Goal: Transaction & Acquisition: Book appointment/travel/reservation

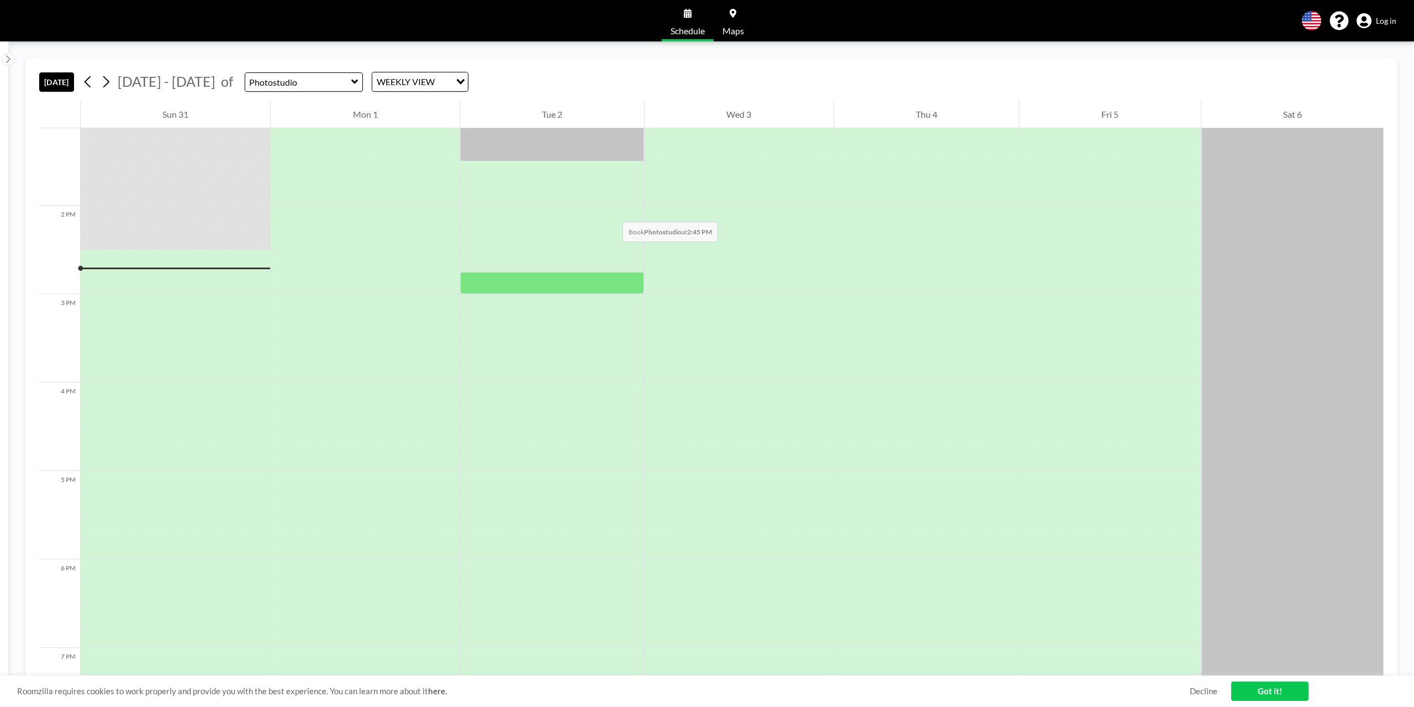
scroll to position [1149, 0]
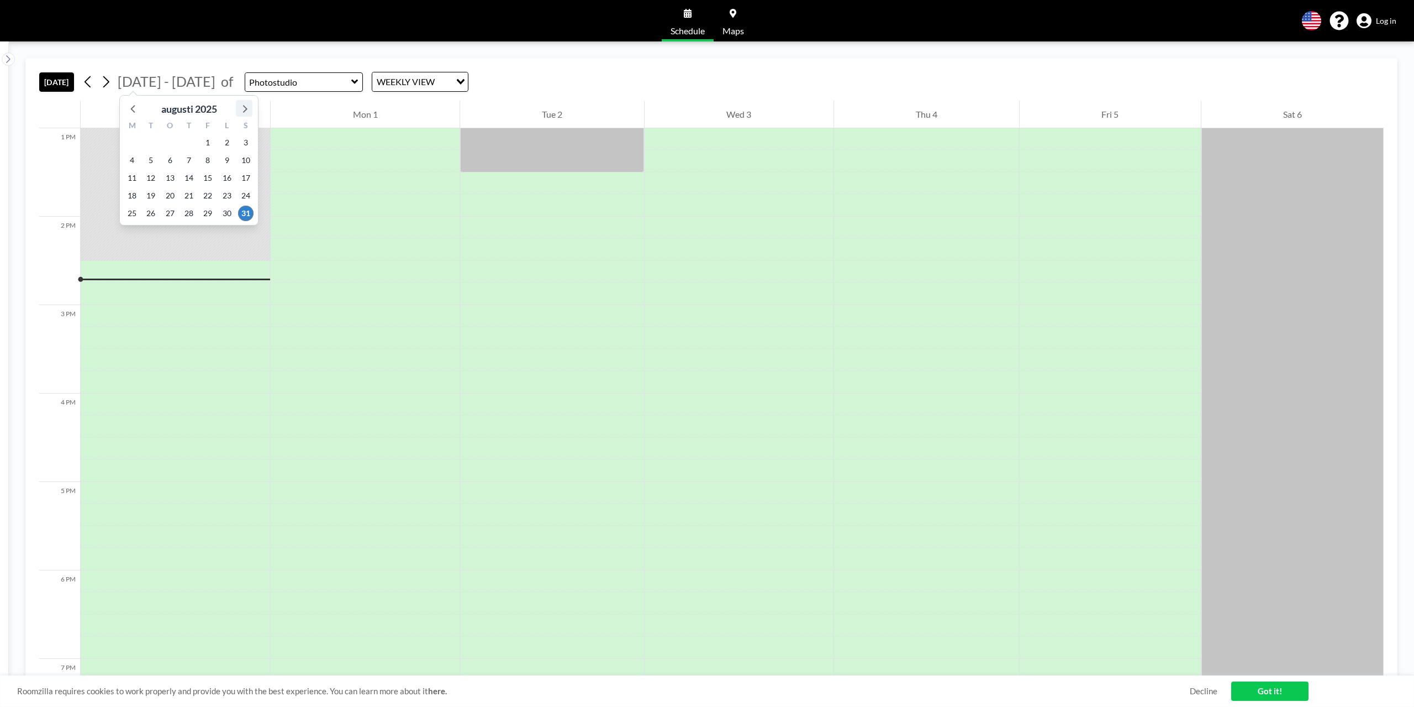
click at [243, 106] on icon at bounding box center [244, 108] width 14 height 14
click at [154, 194] on span "23" at bounding box center [150, 195] width 15 height 15
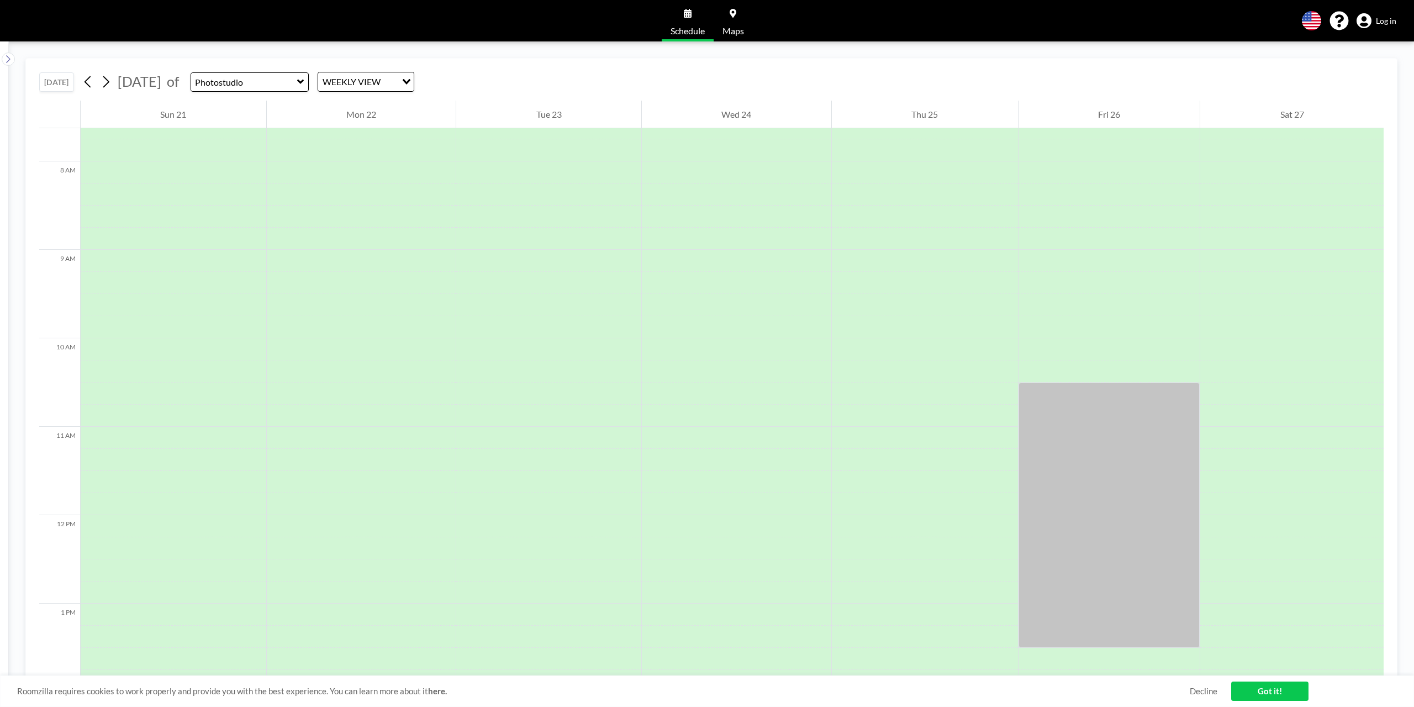
scroll to position [685, 0]
click at [1044, 391] on div at bounding box center [1110, 503] width 182 height 265
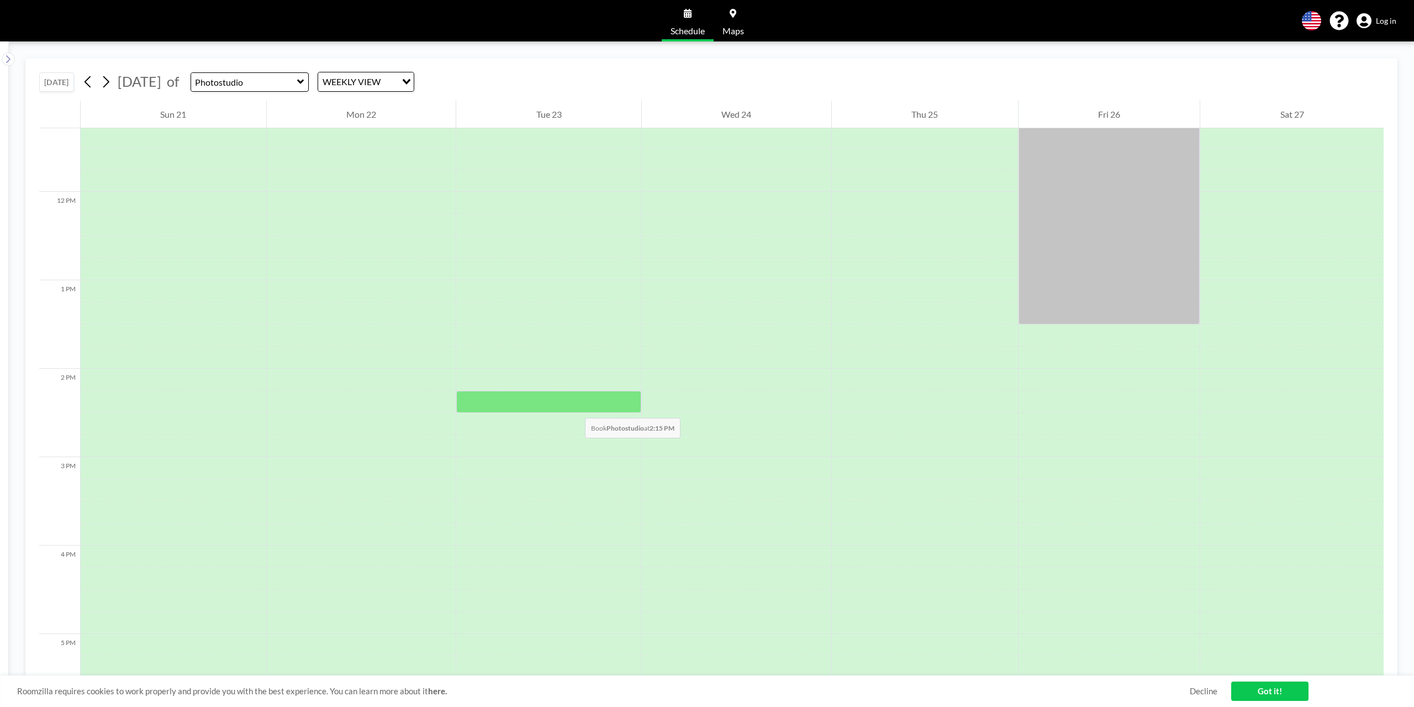
scroll to position [1127, 0]
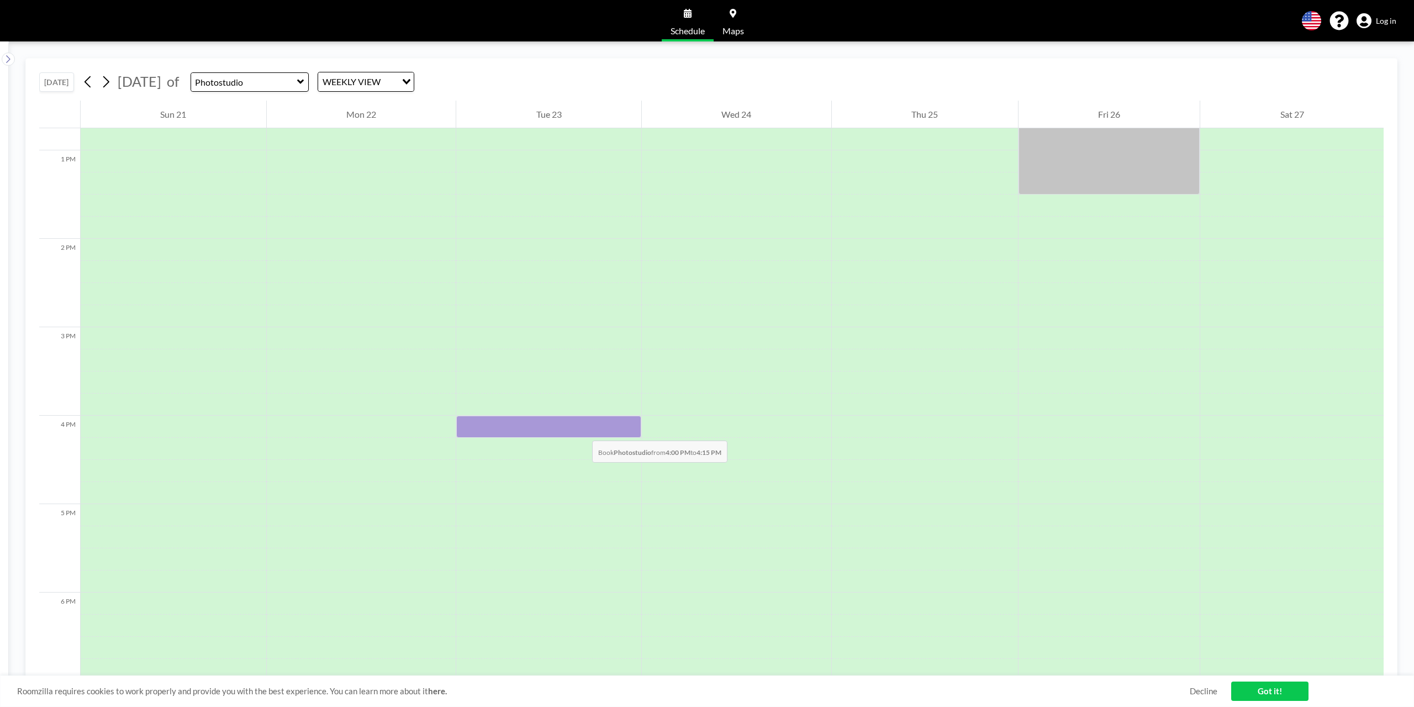
click at [581, 429] on div at bounding box center [548, 426] width 185 height 22
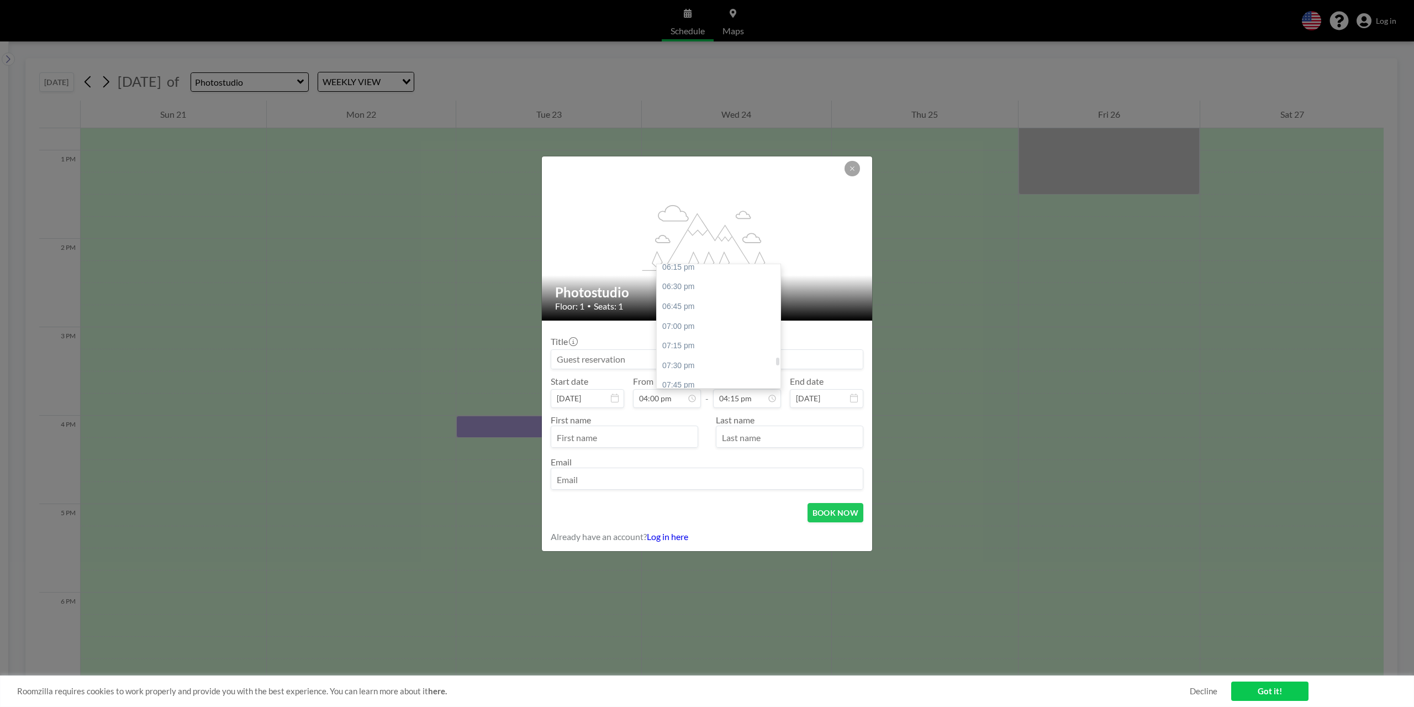
scroll to position [1444, 0]
click at [694, 324] on div "07:00 pm" at bounding box center [721, 324] width 129 height 20
type input "07:00 pm"
click at [658, 361] on input at bounding box center [707, 359] width 312 height 19
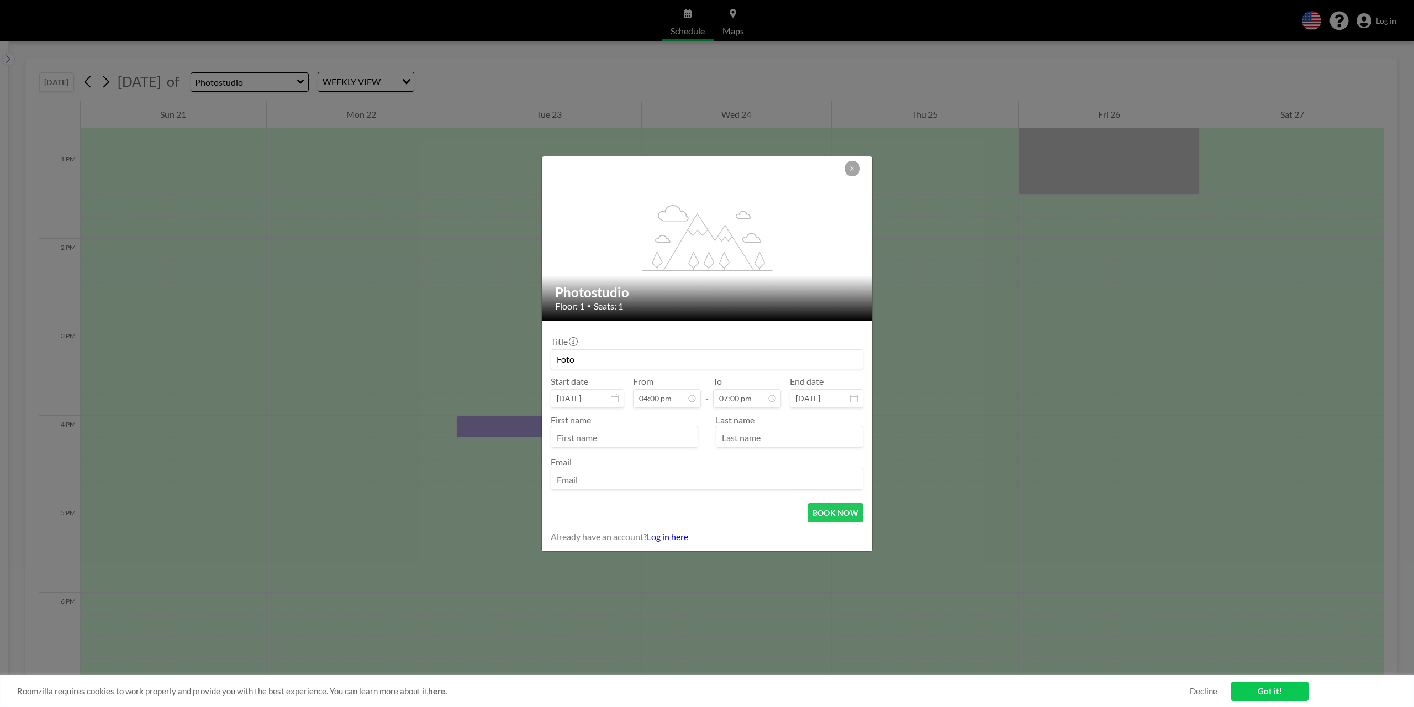
scroll to position [1258, 0]
type input "Foto"
click at [602, 479] on input "email" at bounding box center [707, 479] width 312 height 19
type input "dennis.hofvander@gmail.com"
click at [581, 435] on input "text" at bounding box center [624, 437] width 146 height 19
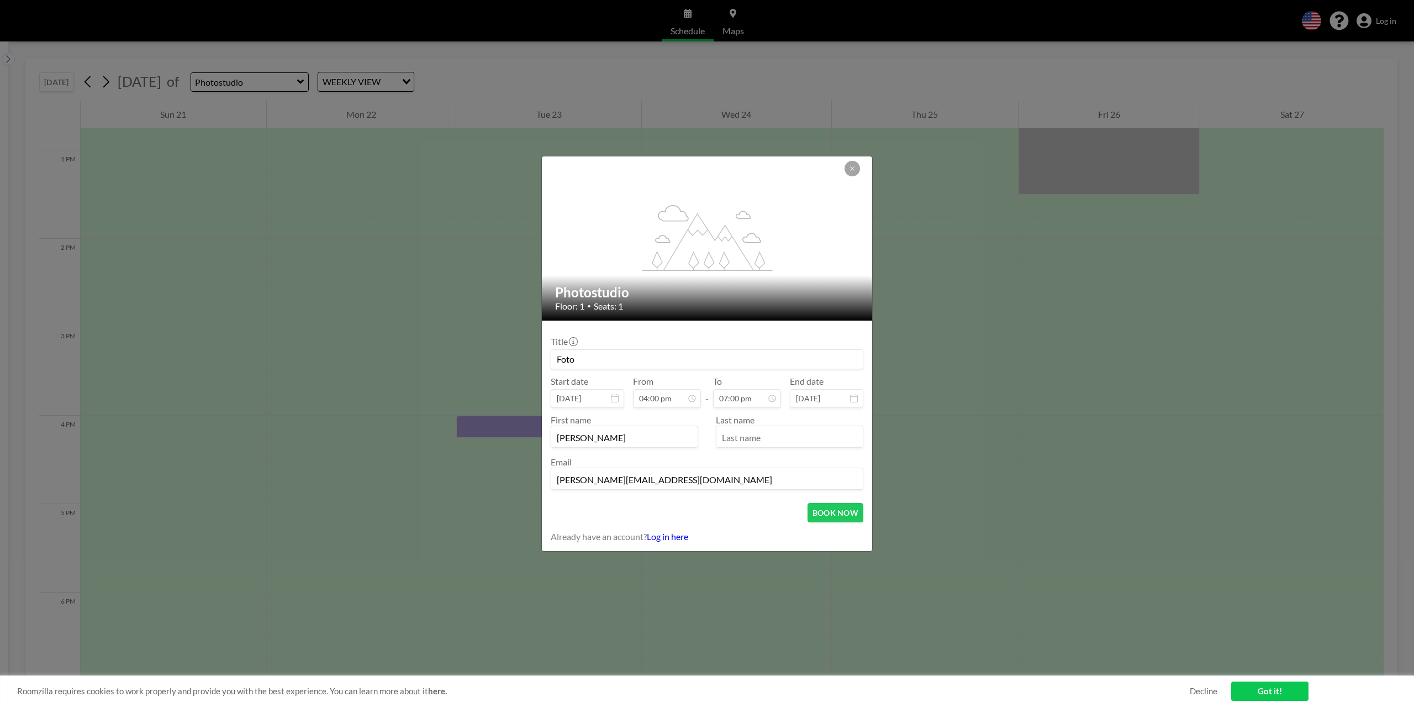
type input "Dennis"
type input "H"
click at [834, 509] on button "BOOK NOW" at bounding box center [836, 512] width 56 height 19
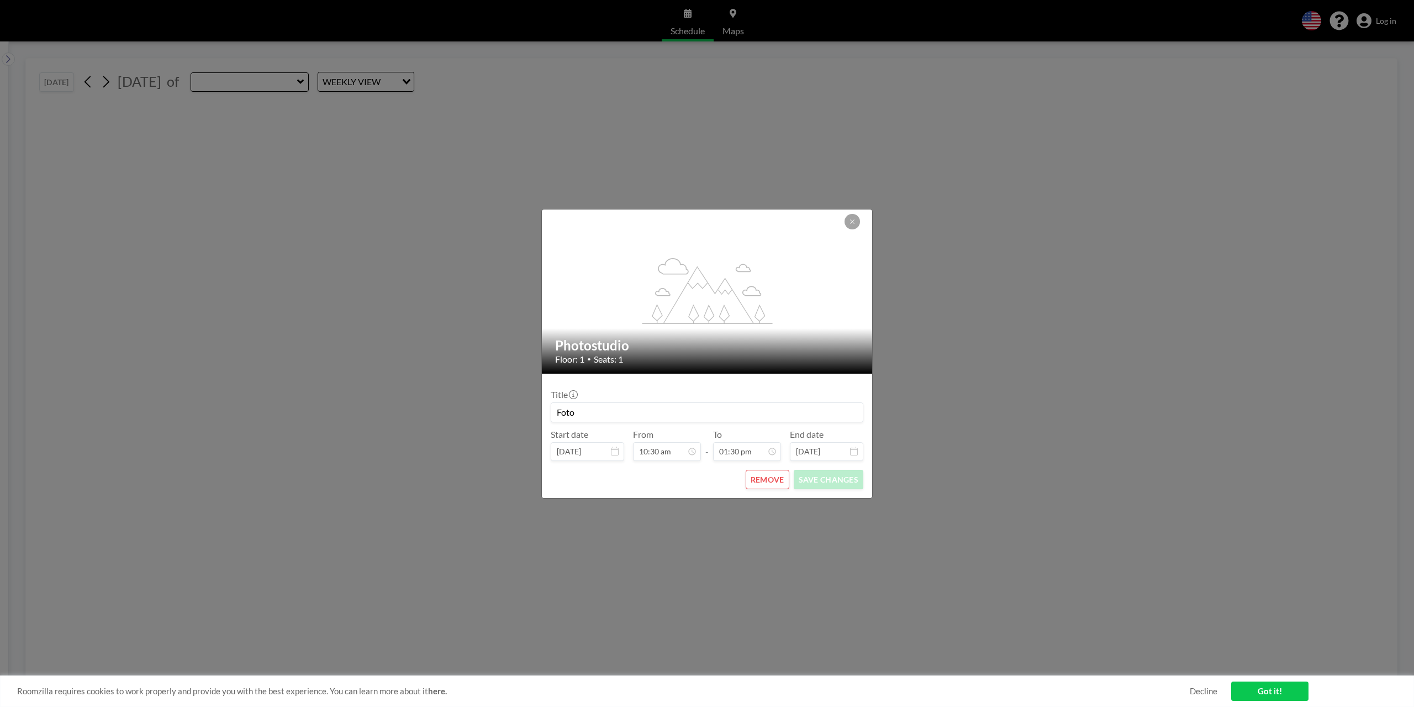
type input "Photostudio"
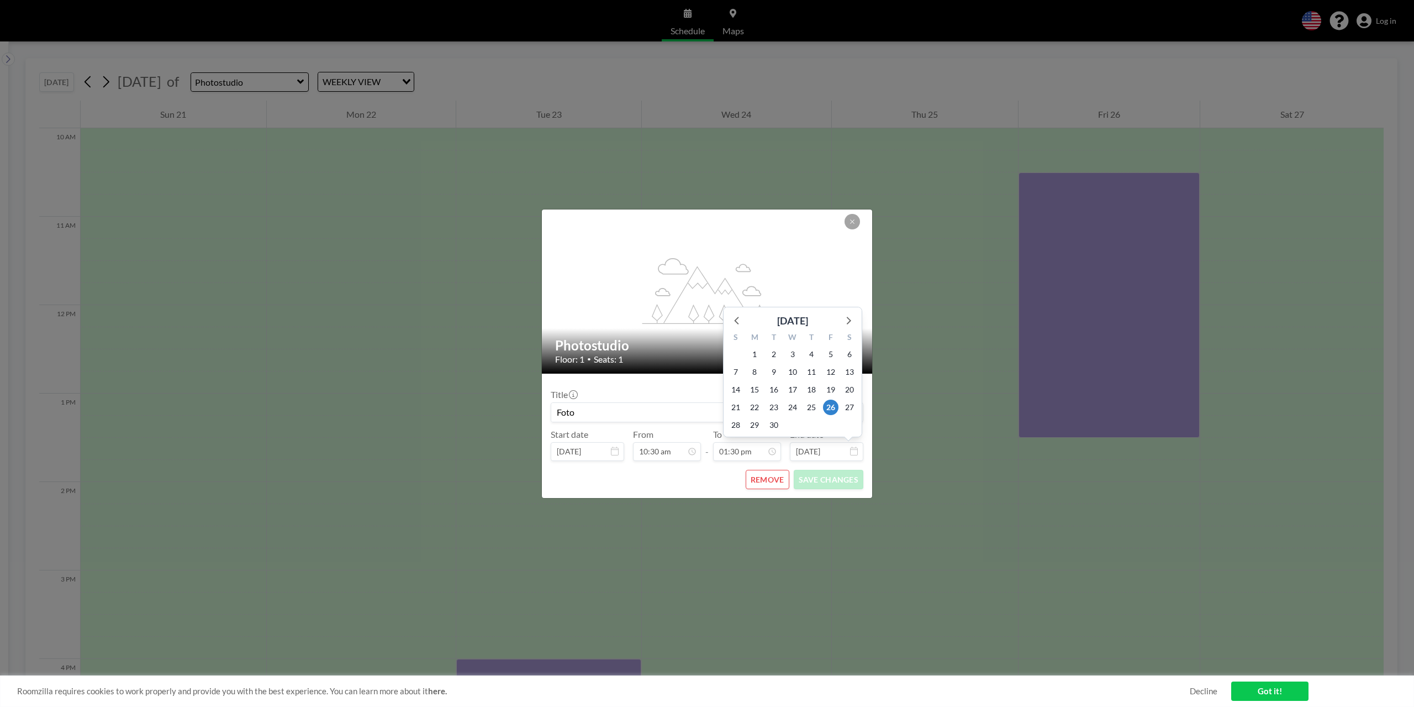
scroll to position [906, 0]
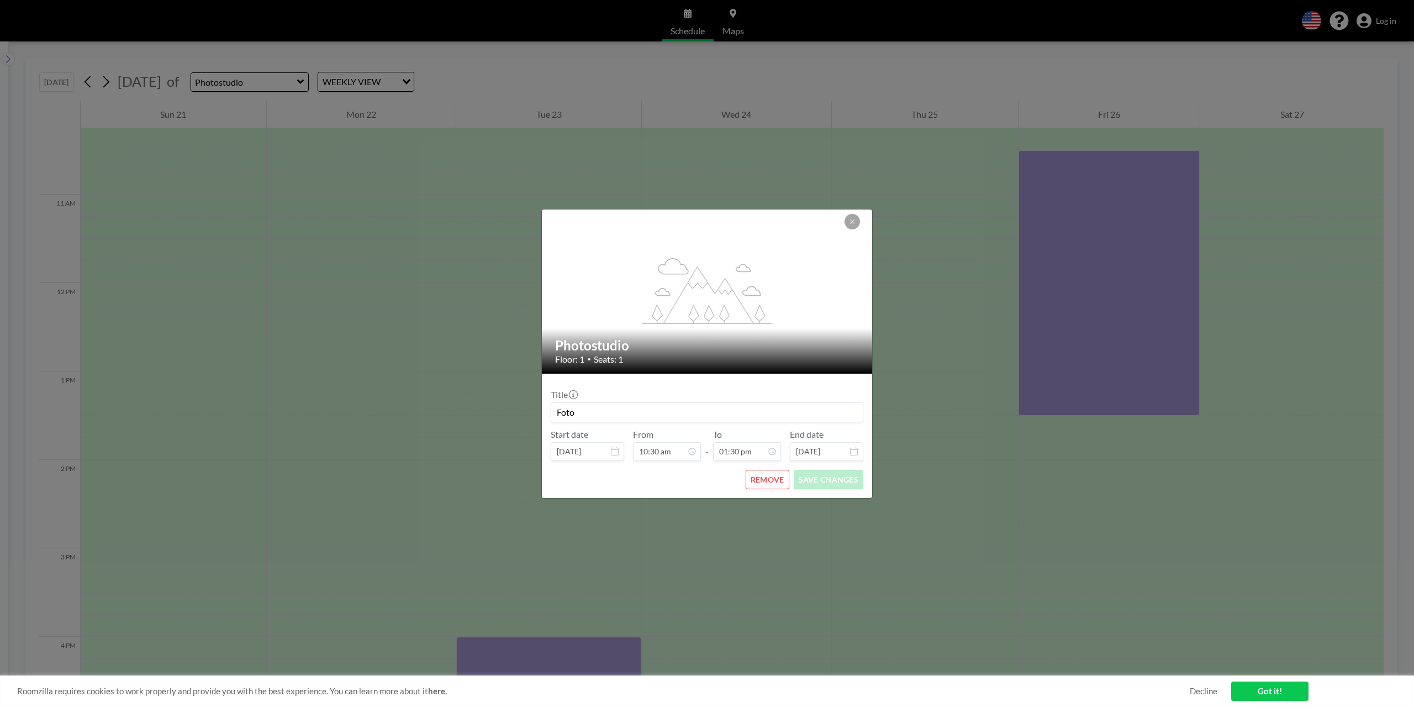
click at [783, 481] on button "REMOVE" at bounding box center [768, 479] width 44 height 19
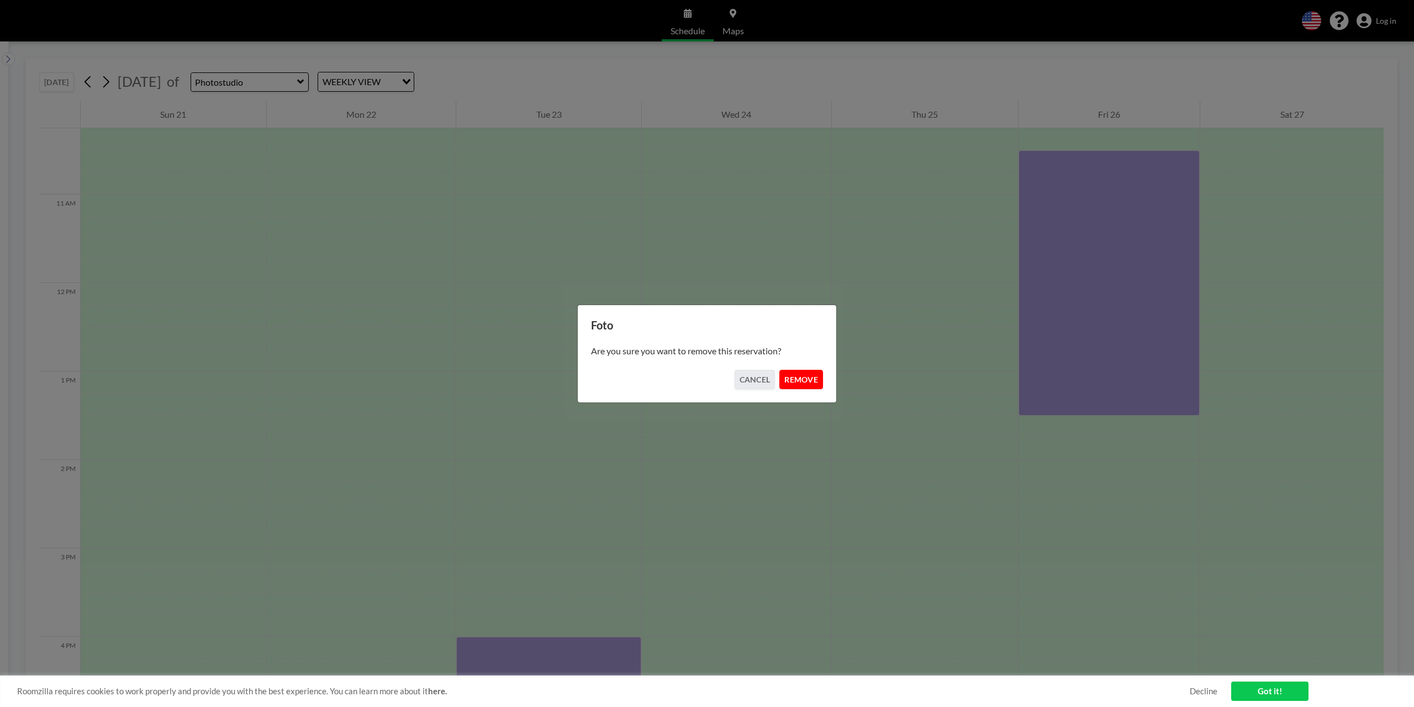
click at [800, 382] on button "REMOVE" at bounding box center [801, 379] width 44 height 19
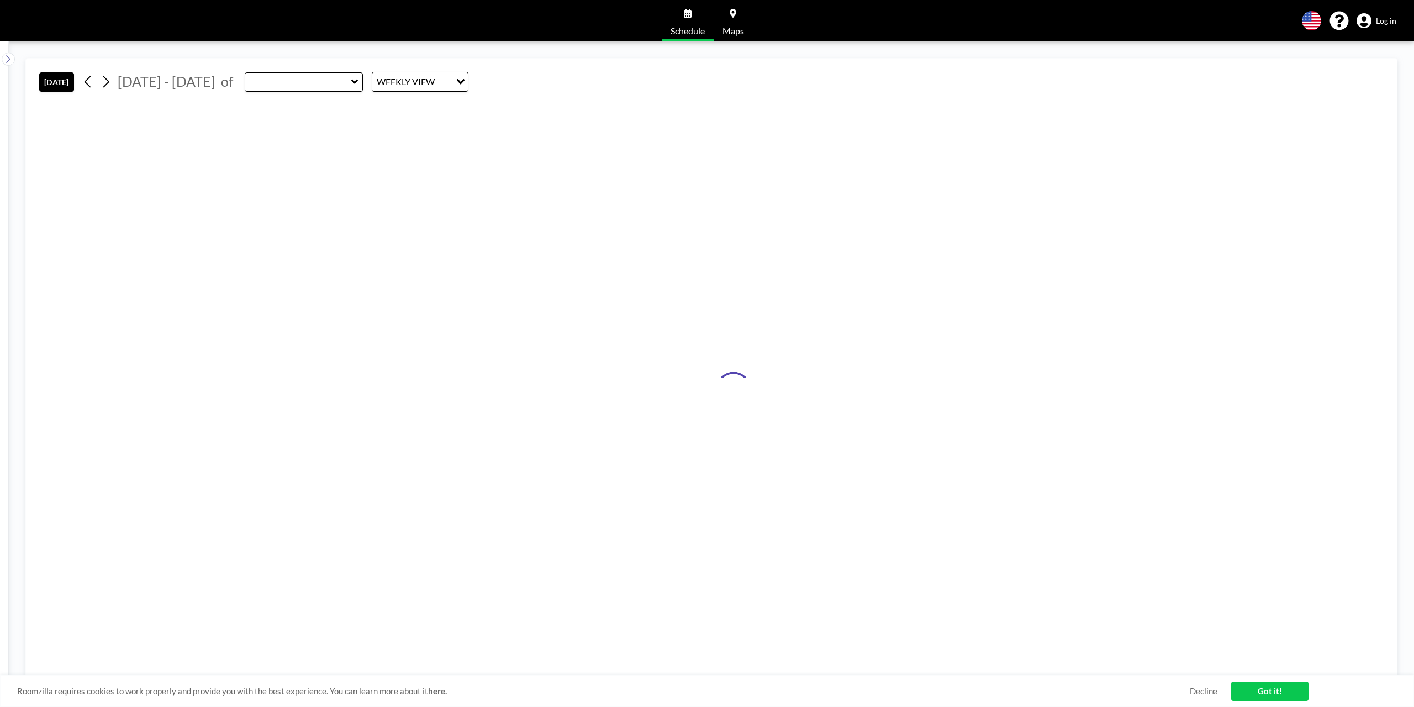
type input "Photostudio"
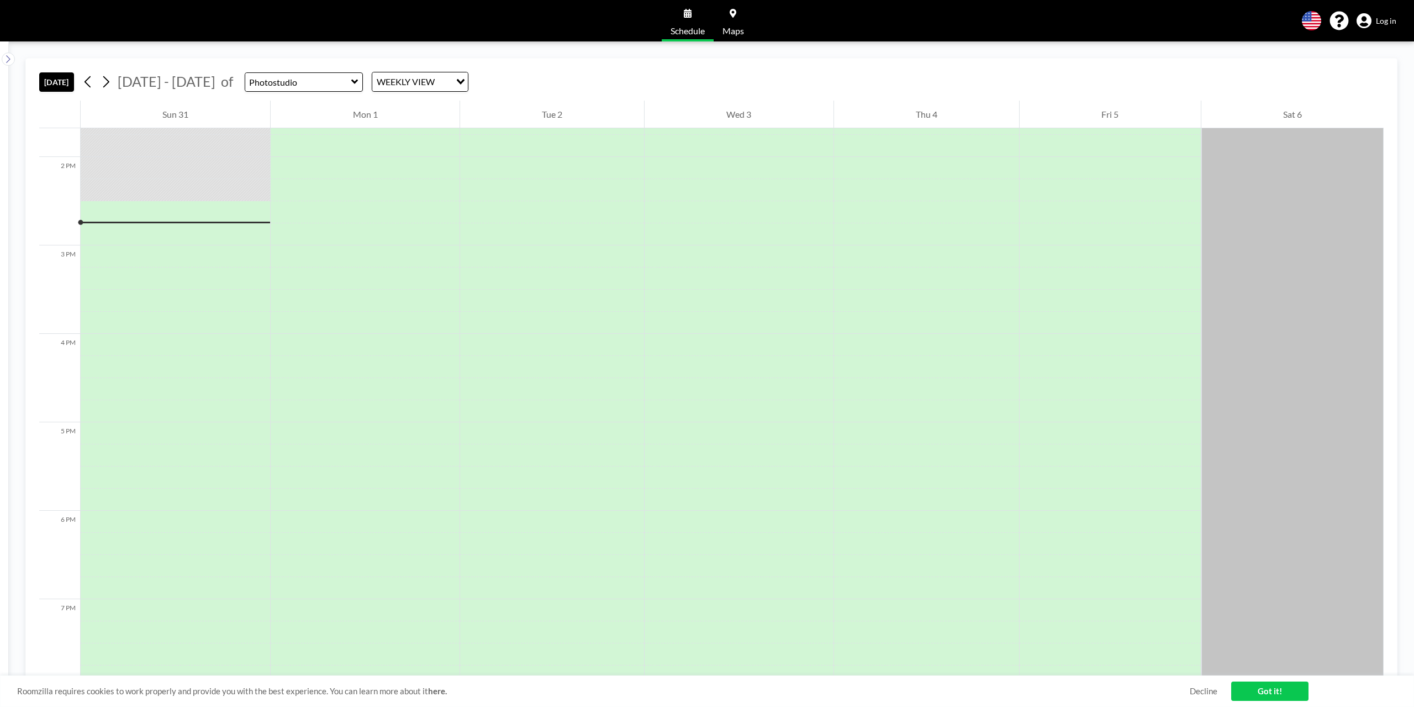
scroll to position [1260, 0]
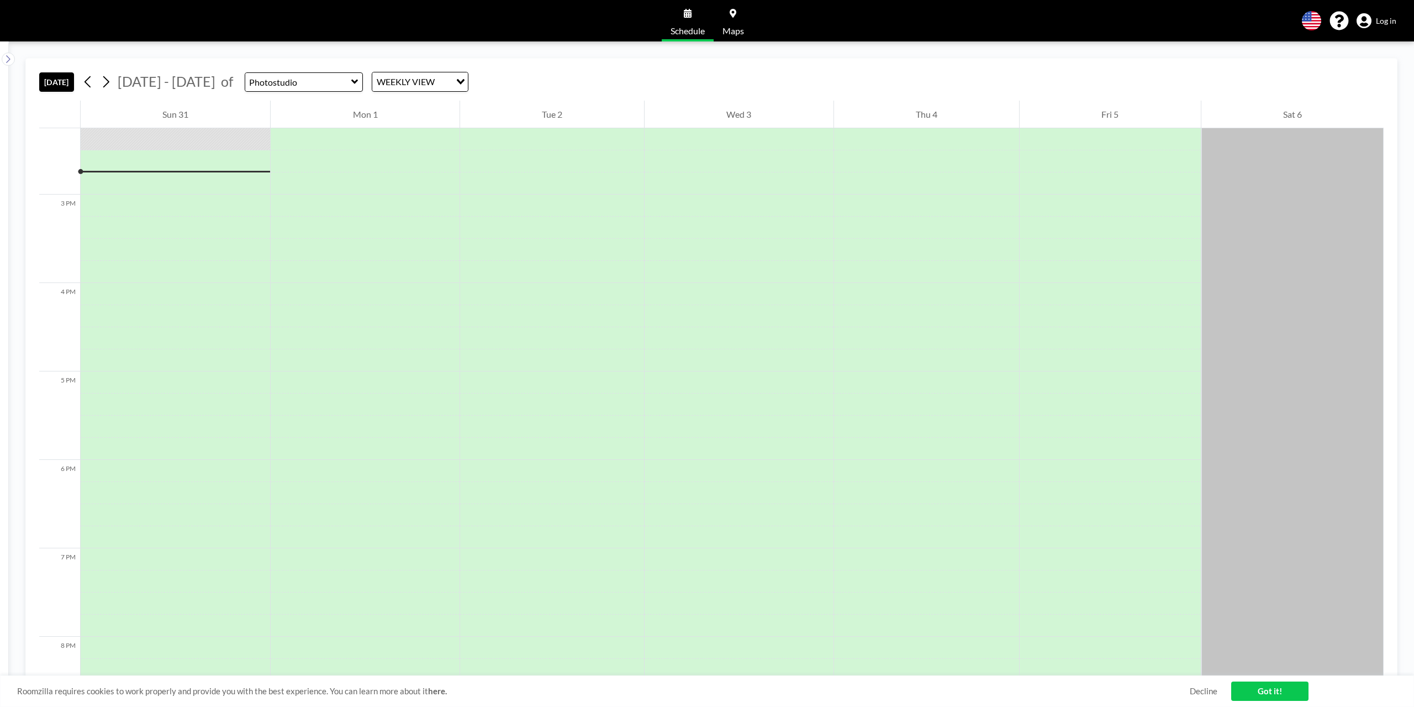
click at [213, 82] on span "[DATE] - [DATE]" at bounding box center [166, 81] width 103 height 17
click at [175, 80] on span "Aug - Sep 2025" at bounding box center [167, 81] width 98 height 17
click at [221, 80] on span "of" at bounding box center [227, 81] width 12 height 17
click at [184, 85] on span "Aug - Sep 2025" at bounding box center [167, 81] width 98 height 17
click at [241, 107] on icon at bounding box center [244, 108] width 14 height 14
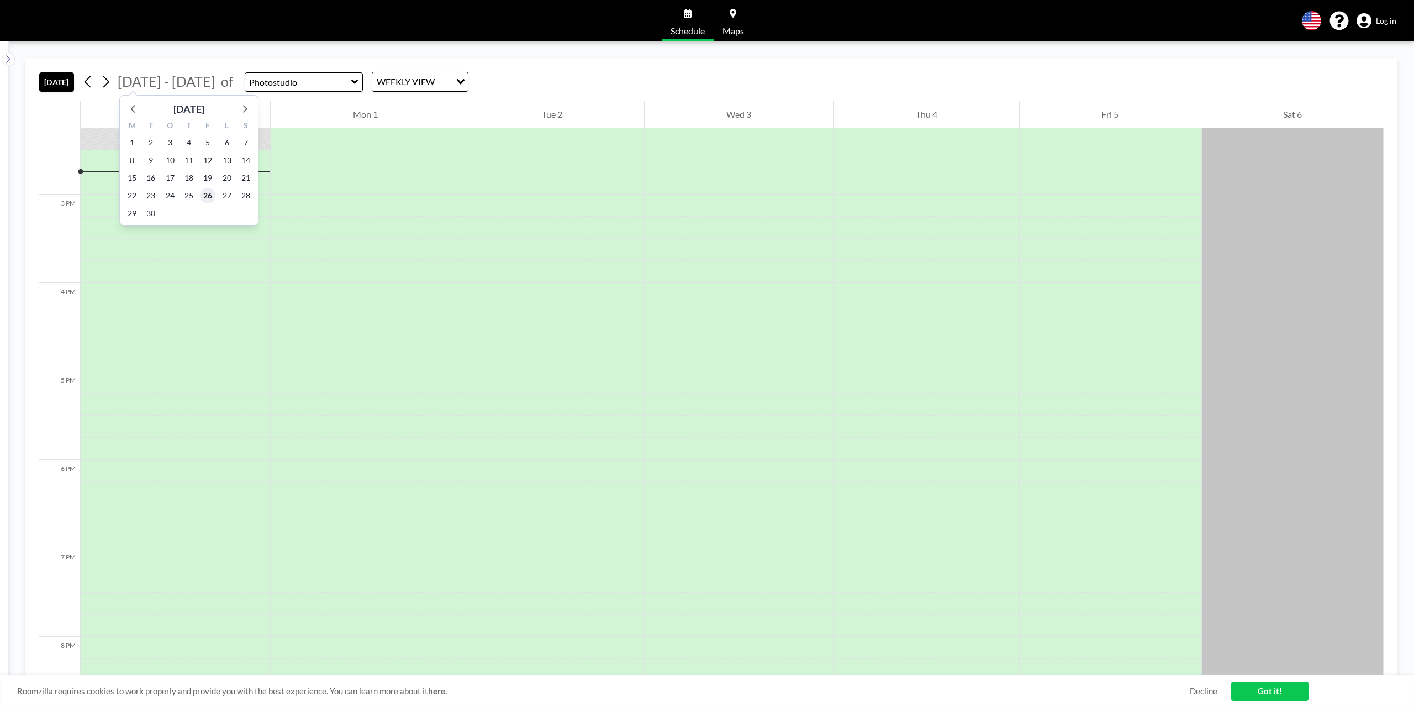
click at [207, 196] on span "26" at bounding box center [207, 195] width 15 height 15
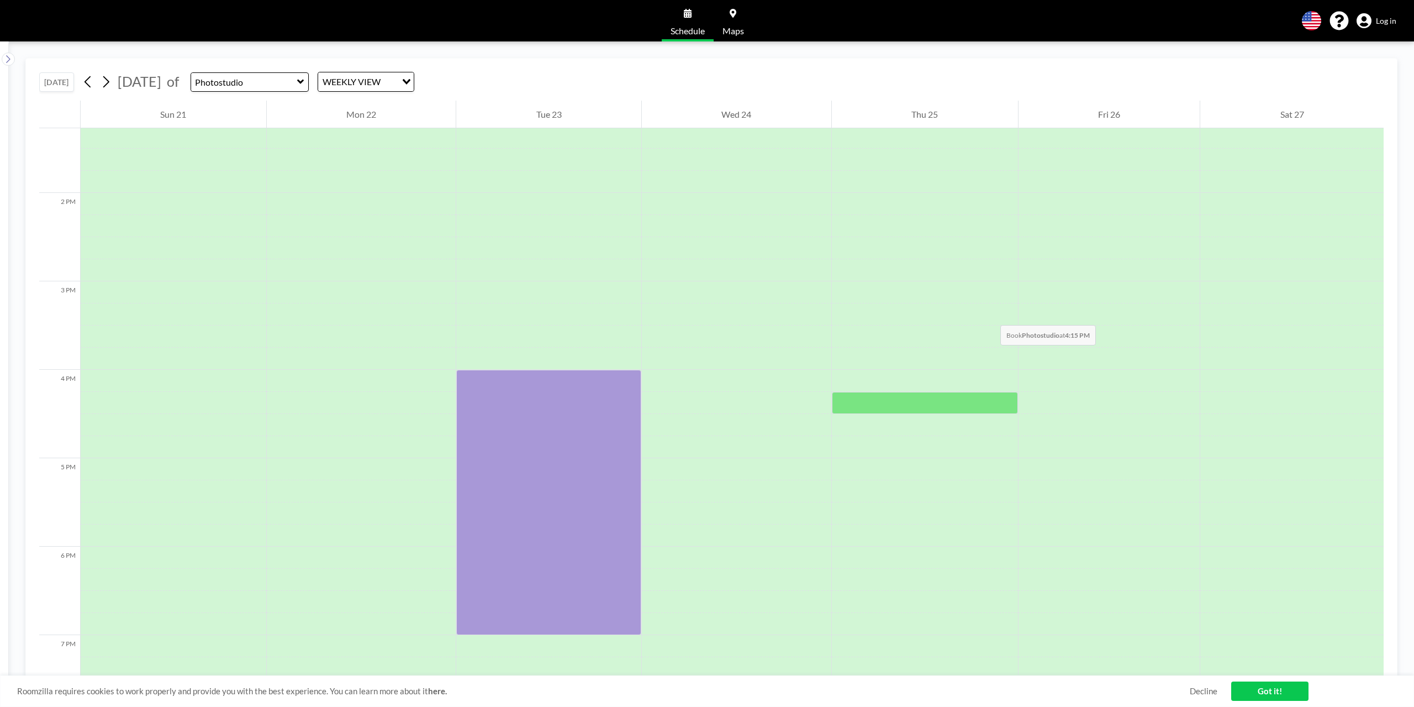
scroll to position [1271, 0]
